Goal: Information Seeking & Learning: Learn about a topic

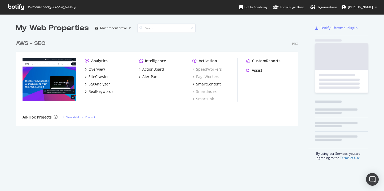
scroll to position [93, 286]
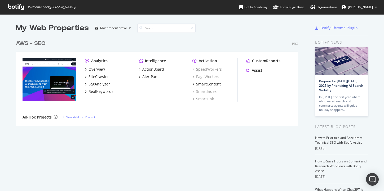
click at [44, 43] on div "AWS - SEO" at bounding box center [31, 44] width 30 height 8
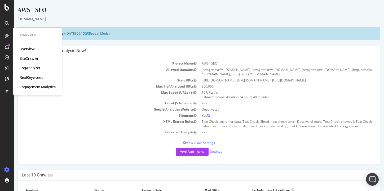
click at [8, 38] on icon at bounding box center [7, 36] width 4 height 4
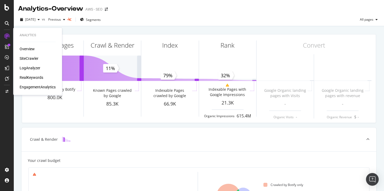
click at [30, 57] on div "SiteCrawler" at bounding box center [29, 58] width 19 height 5
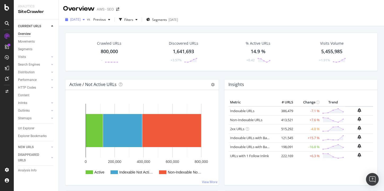
click at [85, 20] on icon "button" at bounding box center [84, 19] width 2 height 3
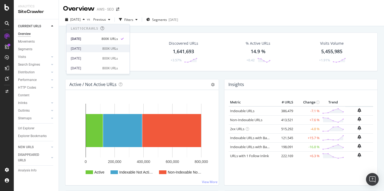
click at [89, 46] on div "[DATE] 800K URLs" at bounding box center [97, 49] width 63 height 8
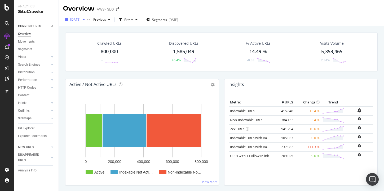
click at [81, 21] on span "[DATE]" at bounding box center [75, 19] width 10 height 5
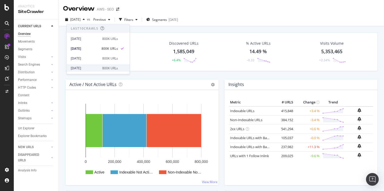
click at [81, 68] on div "[DATE]" at bounding box center [85, 68] width 28 height 5
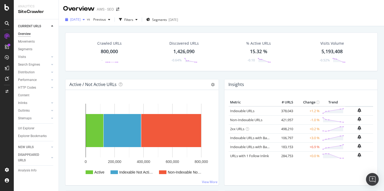
click at [81, 21] on span "[DATE]" at bounding box center [75, 19] width 10 height 5
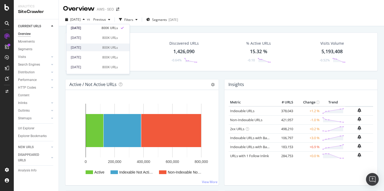
click at [90, 48] on div "[DATE]" at bounding box center [85, 47] width 28 height 5
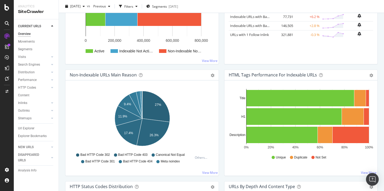
scroll to position [122, 0]
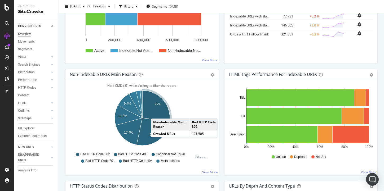
click at [156, 113] on icon "A chart." at bounding box center [156, 106] width 28 height 31
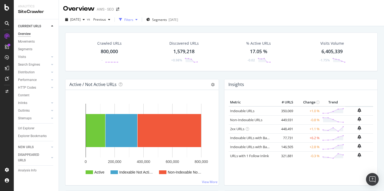
click at [140, 20] on div "button" at bounding box center [136, 19] width 6 height 3
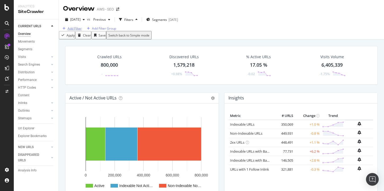
click at [82, 31] on div "Add Filter" at bounding box center [75, 28] width 14 height 5
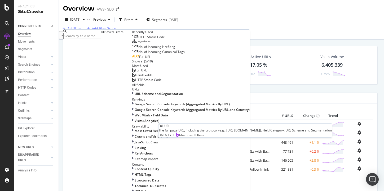
click at [135, 73] on span "Full URL" at bounding box center [141, 70] width 12 height 5
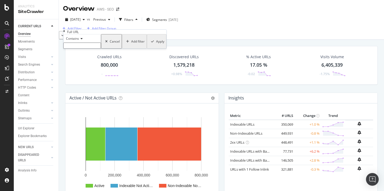
click at [82, 40] on icon at bounding box center [81, 38] width 4 height 3
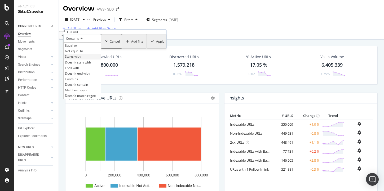
click at [81, 59] on span "Starts with" at bounding box center [73, 56] width 16 height 5
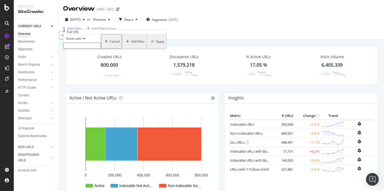
click at [78, 49] on input "text" at bounding box center [82, 46] width 38 height 6
type input "[URL][DOMAIN_NAME]"
click at [148, 52] on div "Apply" at bounding box center [155, 42] width 15 height 17
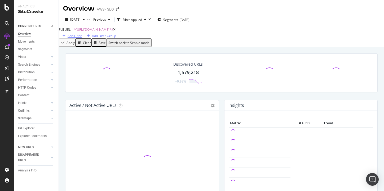
click at [82, 35] on div "Add Filter" at bounding box center [75, 36] width 14 height 5
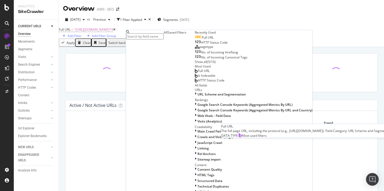
click at [195, 73] on div "Full URL" at bounding box center [202, 71] width 15 height 4
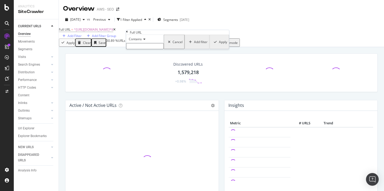
click at [145, 41] on icon at bounding box center [144, 39] width 4 height 3
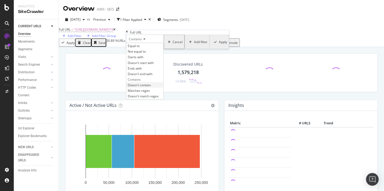
click at [143, 87] on span "Doesn't contain" at bounding box center [139, 85] width 23 height 5
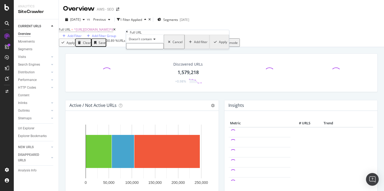
click at [150, 49] on input "text" at bounding box center [145, 46] width 38 height 6
type input "docs."
click at [218, 46] on div "Apply" at bounding box center [222, 43] width 8 height 5
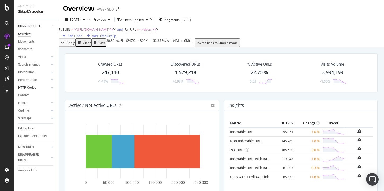
click at [44, 86] on link "HTTP Codes" at bounding box center [34, 88] width 32 height 6
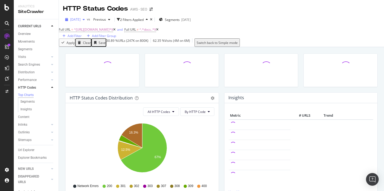
click at [81, 21] on span "[DATE]" at bounding box center [75, 19] width 10 height 5
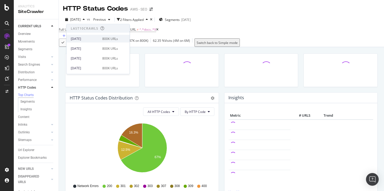
click at [86, 37] on div "[DATE]" at bounding box center [85, 38] width 28 height 5
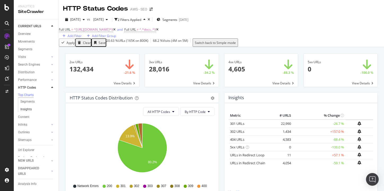
click at [36, 110] on link "Insights" at bounding box center [37, 110] width 34 height 6
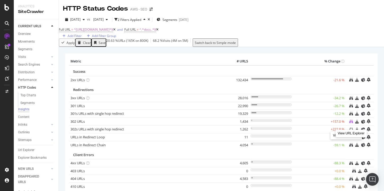
click at [350, 123] on icon at bounding box center [351, 122] width 4 height 4
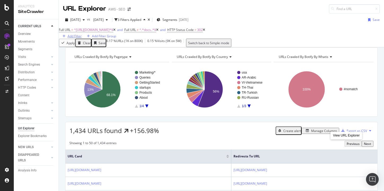
click at [82, 36] on div "Add Filter" at bounding box center [75, 36] width 14 height 5
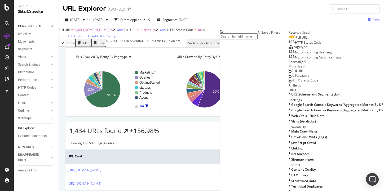
click at [292, 73] on span "Full URL" at bounding box center [298, 71] width 12 height 5
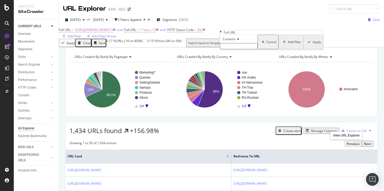
click at [238, 41] on icon at bounding box center [237, 39] width 4 height 3
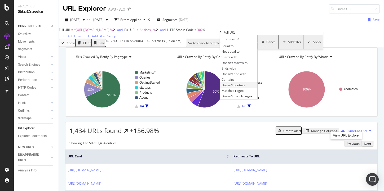
click at [233, 87] on span "Doesn't contain" at bounding box center [232, 85] width 23 height 5
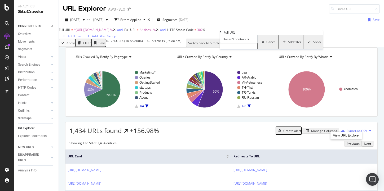
click at [233, 49] on input "text" at bounding box center [239, 46] width 38 height 6
type input "/marketplace"
click at [305, 45] on div "button" at bounding box center [308, 43] width 7 height 3
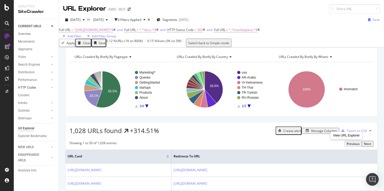
click at [48, 87] on div at bounding box center [46, 87] width 5 height 5
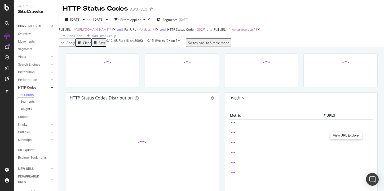
click at [33, 110] on link "Insights" at bounding box center [37, 110] width 34 height 6
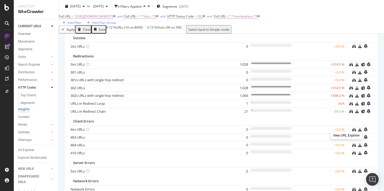
scroll to position [33, 0]
click at [36, 95] on link "Top Charts" at bounding box center [37, 96] width 34 height 6
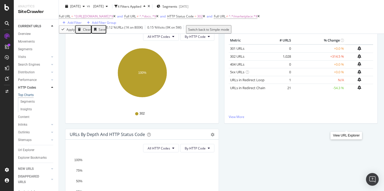
scroll to position [74, 0]
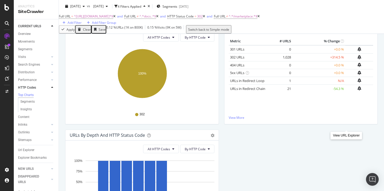
click at [205, 18] on icon at bounding box center [204, 16] width 2 height 3
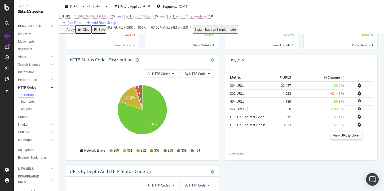
scroll to position [37, 0]
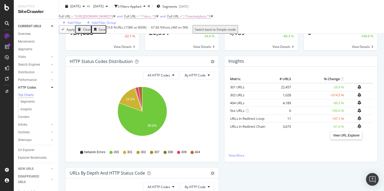
click at [317, 185] on div "HTTP Status Codes Distribution Pie Table Export as CSV Add to Custom Report All…" at bounding box center [222, 168] width 318 height 224
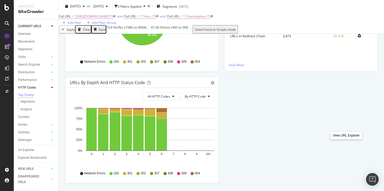
scroll to position [135, 0]
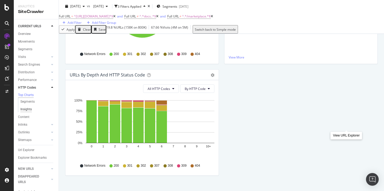
click at [28, 109] on div "Insights" at bounding box center [25, 110] width 11 height 6
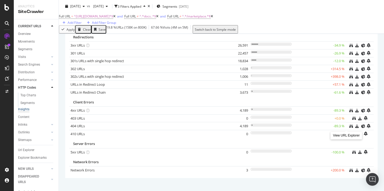
scroll to position [53, 0]
click at [176, 70] on div "302 URLs" at bounding box center [148, 68] width 156 height 5
drag, startPoint x: 350, startPoint y: 72, endPoint x: 328, endPoint y: 3, distance: 72.5
click at [0, 0] on div "Analytics SiteCrawler CURRENT URLS Overview Movements Segments Visits Analysis …" at bounding box center [192, 95] width 384 height 191
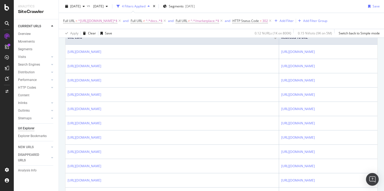
scroll to position [135, 0]
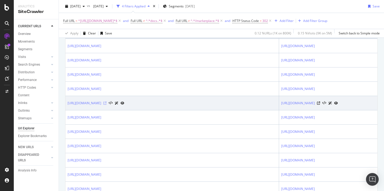
click at [106, 104] on icon at bounding box center [104, 103] width 3 height 3
